Goal: Transaction & Acquisition: Obtain resource

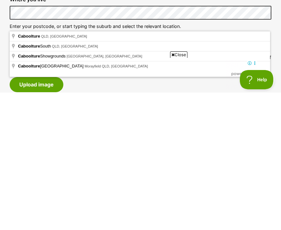
scroll to position [284, 0]
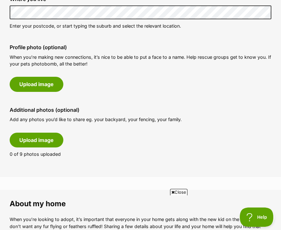
click at [46, 92] on button "Upload image" at bounding box center [37, 84] width 54 height 15
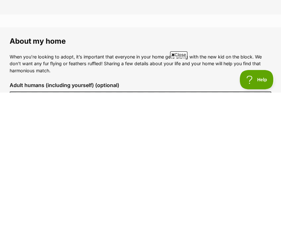
scroll to position [415, 0]
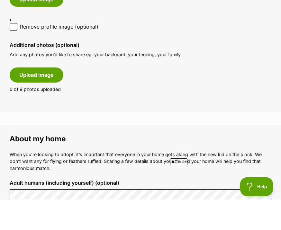
click at [46, 98] on button "Upload image" at bounding box center [37, 105] width 54 height 15
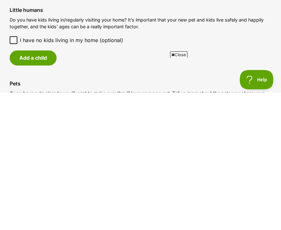
scroll to position [859, 0]
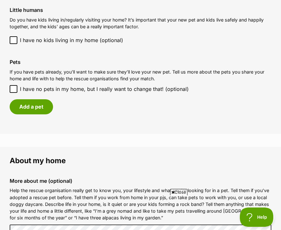
click at [11, 91] on input "I have no pets in my home, but I really want to change that! (optional)" at bounding box center [14, 89] width 8 height 8
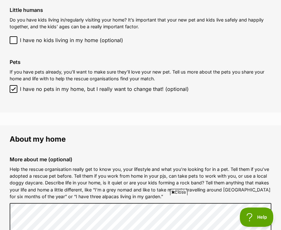
click at [11, 93] on input "I have no pets in my home, but I really want to change that! (optional)" at bounding box center [14, 89] width 8 height 8
checkbox input "false"
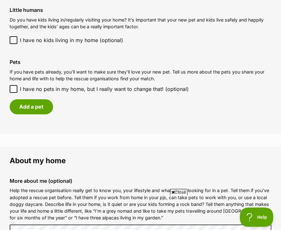
click at [29, 110] on button "Add a pet" at bounding box center [31, 106] width 43 height 15
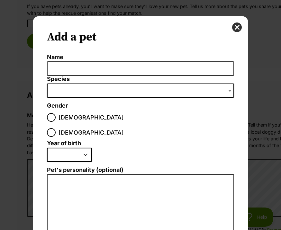
scroll to position [0, 0]
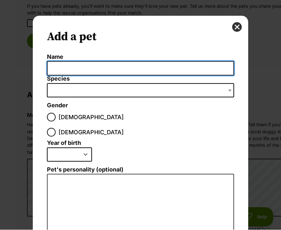
click at [57, 66] on input "Name" at bounding box center [140, 68] width 187 height 14
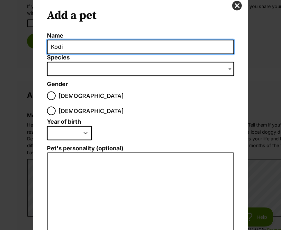
scroll to position [21, 0]
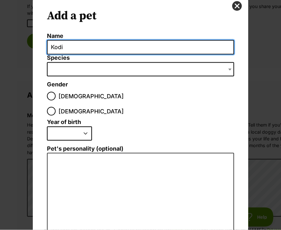
type input "Kodi"
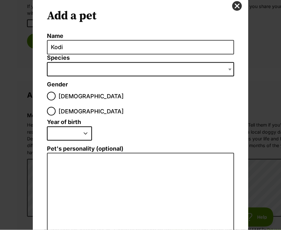
click at [58, 71] on span "Dialog Window - Close (Press escape to close)" at bounding box center [140, 69] width 187 height 14
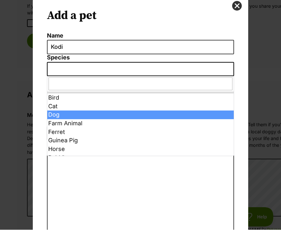
select select "1"
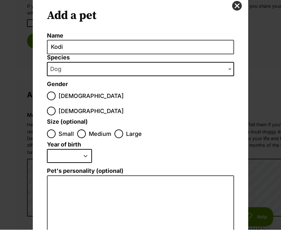
click at [84, 70] on span "Dog" at bounding box center [140, 69] width 187 height 14
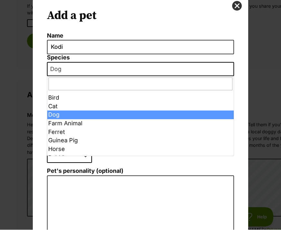
click at [61, 84] on input "Dialog Window - Close (Press escape to close)" at bounding box center [141, 84] width 184 height 13
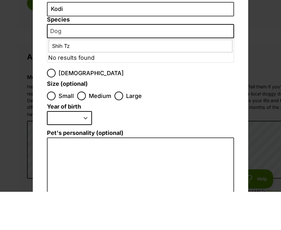
type input "Shih Tzu"
click at [50, 130] on input "Small" at bounding box center [51, 134] width 9 height 9
radio input "true"
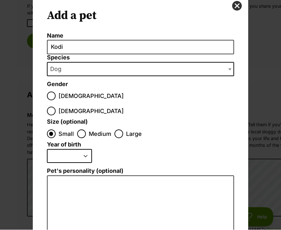
click at [86, 149] on select "2025 2024 2023 2022 2021 2020 2019 2018 2017 2016 2015 2014 2013 2012 2011 2010…" at bounding box center [69, 156] width 45 height 14
click at [74, 149] on select "2025 2024 2023 2022 2021 2020 2019 2018 2017 2016 2015 2014 2013 2012 2011 2010…" at bounding box center [69, 156] width 45 height 14
select select "2014"
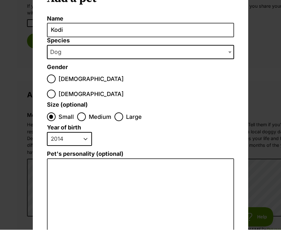
scroll to position [39, 0]
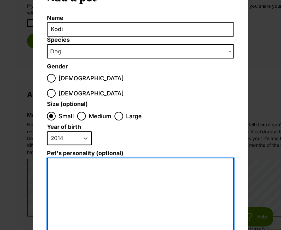
click at [81, 166] on textarea "Pet's personality (optional)" at bounding box center [140, 228] width 187 height 141
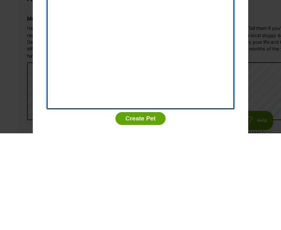
scroll to position [131, 0]
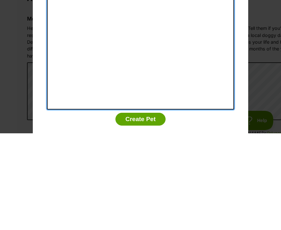
type textarea "Runt of litter with huge loving personality."
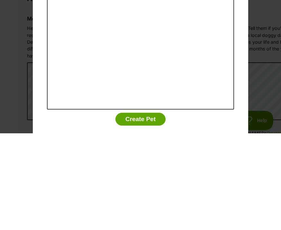
click at [264, 70] on div "Add a pet Name Kodi Species Bird Cat Dog Farm Animal Ferret Guinea Pig Horse Ra…" at bounding box center [140, 115] width 281 height 230
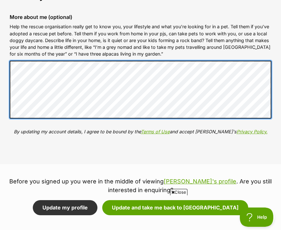
scroll to position [1023, 0]
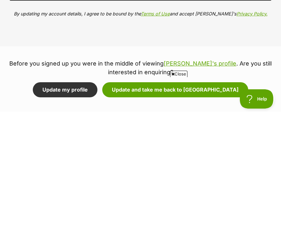
click at [97, 201] on button "Update my profile" at bounding box center [65, 208] width 65 height 15
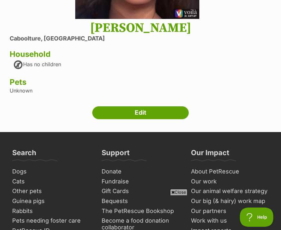
scroll to position [164, 0]
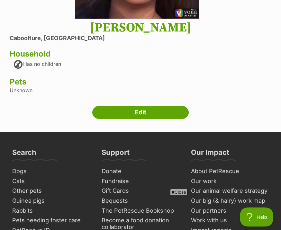
click at [158, 119] on link "Edit" at bounding box center [140, 112] width 96 height 13
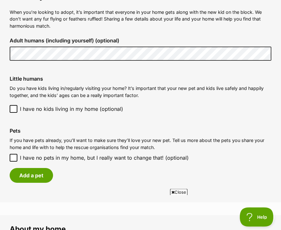
scroll to position [781, 0]
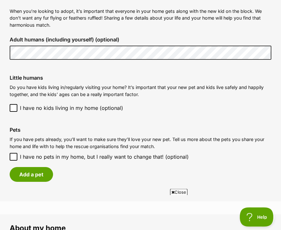
click at [40, 179] on button "Add a pet" at bounding box center [31, 174] width 43 height 15
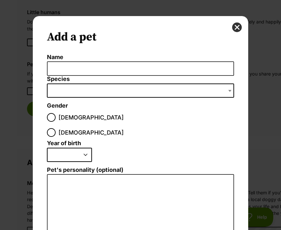
scroll to position [0, 0]
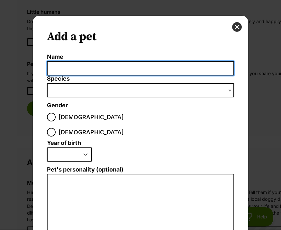
click at [149, 67] on input "Name" at bounding box center [140, 68] width 187 height 14
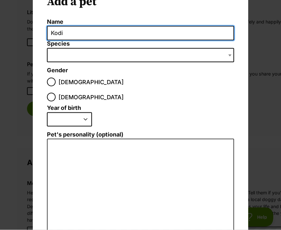
scroll to position [35, 0]
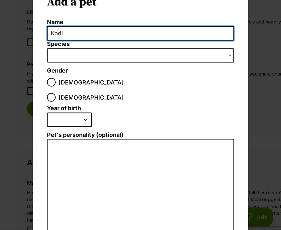
type input "Kodi"
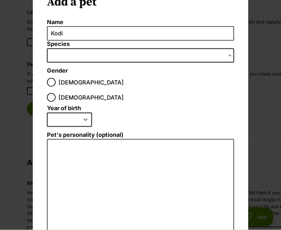
click at [55, 59] on span "Dialog Window - Close (Press escape to close)" at bounding box center [140, 56] width 187 height 14
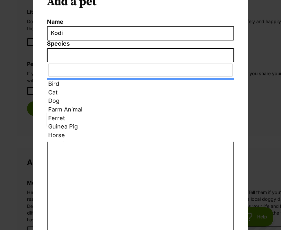
click at [55, 54] on span "Dialog Window - Close (Press escape to close)" at bounding box center [140, 56] width 187 height 14
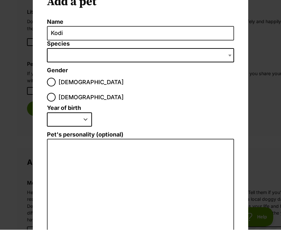
click at [50, 80] on input "Male" at bounding box center [51, 82] width 9 height 9
radio input "true"
click at [52, 56] on span "Dialog Window - Close (Press escape to close)" at bounding box center [140, 56] width 187 height 14
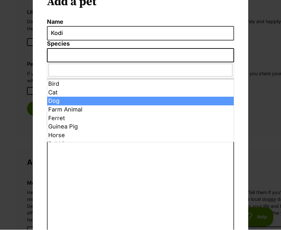
select select "1"
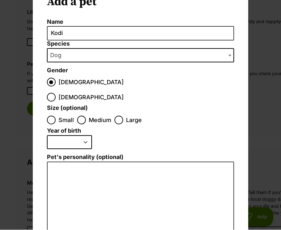
click at [51, 116] on input "Small" at bounding box center [51, 120] width 9 height 9
radio input "true"
click at [57, 136] on select "2025 2024 2023 2022 2021 2020 2019 2018 2017 2016 2015 2014 2013 2012 2011 2010…" at bounding box center [69, 143] width 45 height 14
select select "2014"
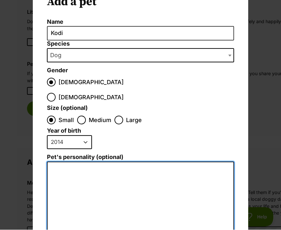
click at [60, 162] on textarea "Pet's personality (optional)" at bounding box center [140, 232] width 187 height 141
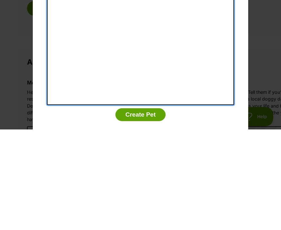
scroll to position [131, 0]
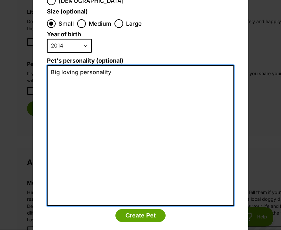
type textarea "Big loving personality"
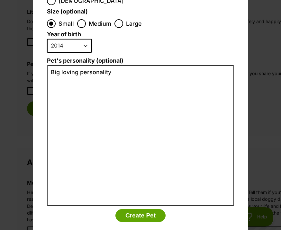
click at [140, 210] on button "Create Pet" at bounding box center [140, 216] width 50 height 13
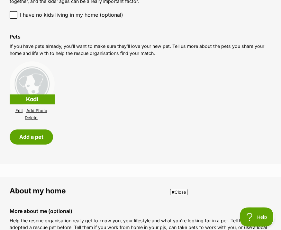
scroll to position [875, 0]
click at [39, 113] on link "Add Photo" at bounding box center [36, 110] width 21 height 5
click at [42, 113] on link "Add Photo" at bounding box center [36, 110] width 21 height 5
click at [36, 94] on img at bounding box center [32, 83] width 45 height 45
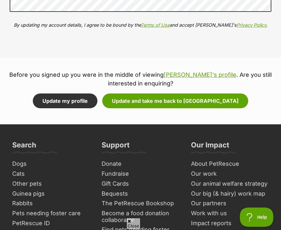
scroll to position [1194, 0]
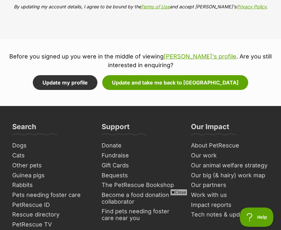
click at [209, 86] on button "Update and take me back to Focaccia" at bounding box center [175, 82] width 146 height 15
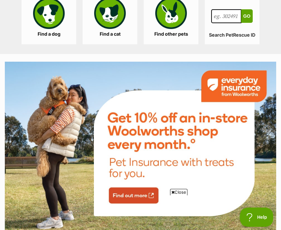
scroll to position [837, 0]
click at [113, 45] on link "Find a cat" at bounding box center [110, 18] width 55 height 51
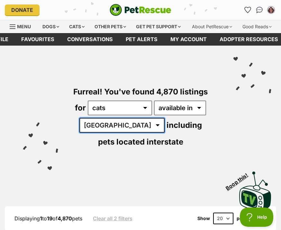
click at [111, 133] on select "Australia ACT NSW NT QLD SA TAS VIC WA" at bounding box center [121, 125] width 85 height 15
select select "QLD"
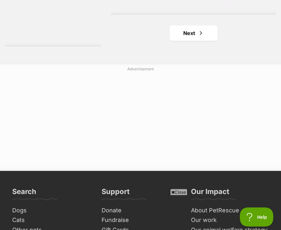
scroll to position [2133, 0]
click at [178, 41] on link "Next" at bounding box center [193, 32] width 48 height 15
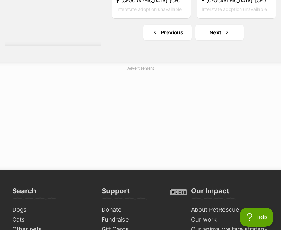
scroll to position [2085, 0]
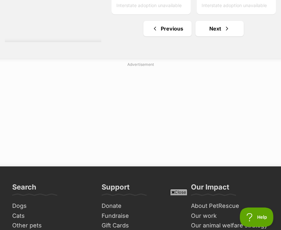
click at [215, 36] on link "Next" at bounding box center [219, 28] width 48 height 15
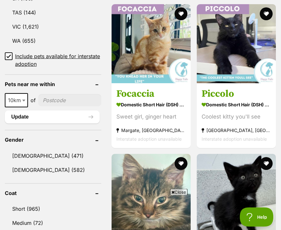
scroll to position [456, 0]
click at [116, 100] on h3 "Focaccia" at bounding box center [150, 93] width 69 height 12
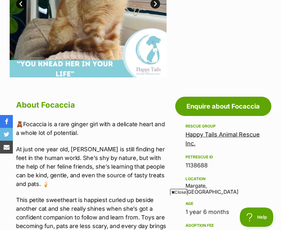
click at [238, 111] on link "Enquire about Focaccia" at bounding box center [223, 106] width 96 height 19
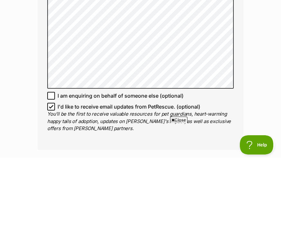
scroll to position [473, 0]
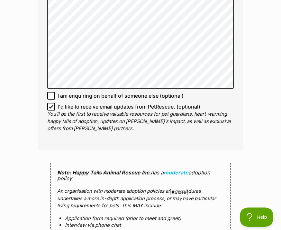
click at [48, 111] on input "I'd like to receive email updates from PetRescue. (optional)" at bounding box center [51, 107] width 8 height 8
checkbox input "false"
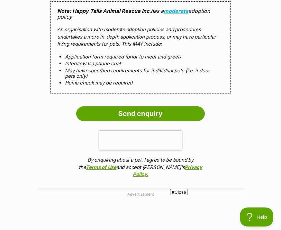
click at [175, 122] on input "Send enquiry" at bounding box center [140, 114] width 129 height 15
